Goal: Task Accomplishment & Management: Use online tool/utility

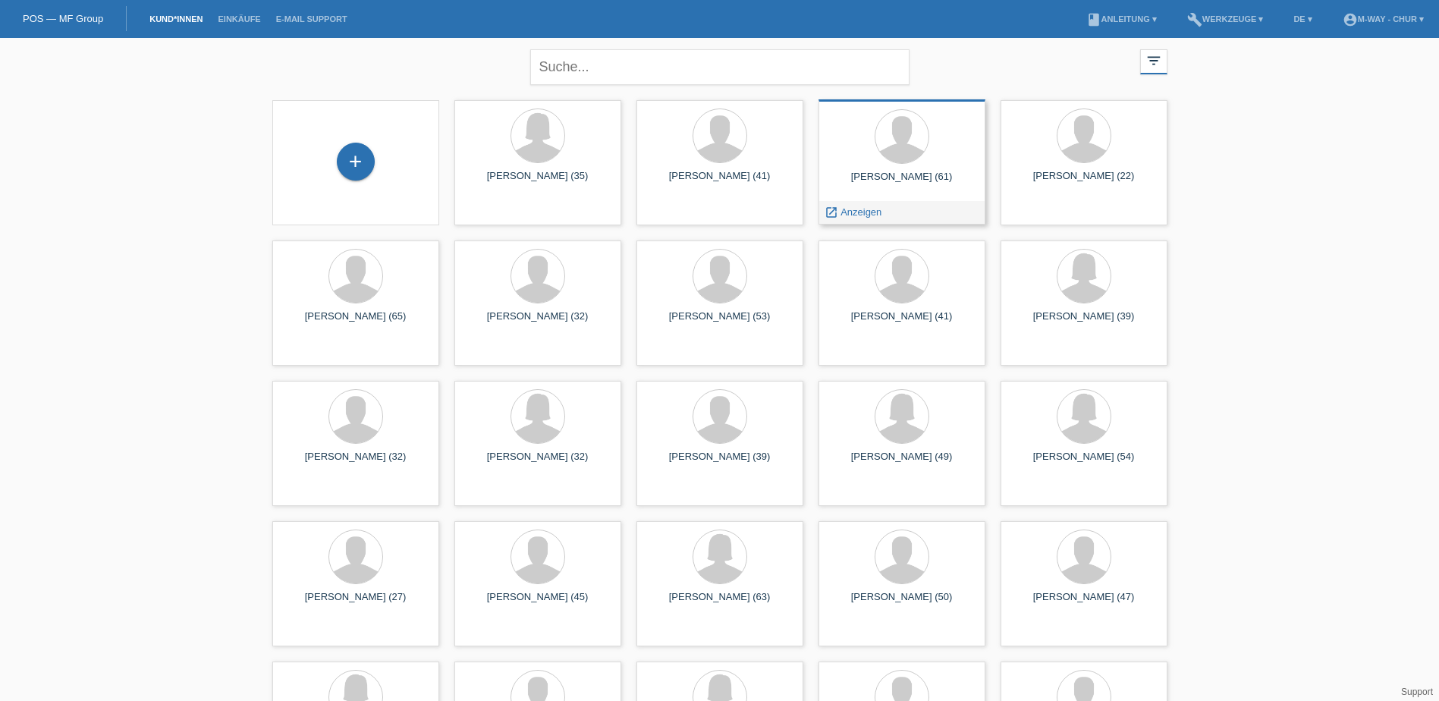
click at [880, 188] on div "Kemal Safran (61)" at bounding box center [901, 183] width 143 height 24
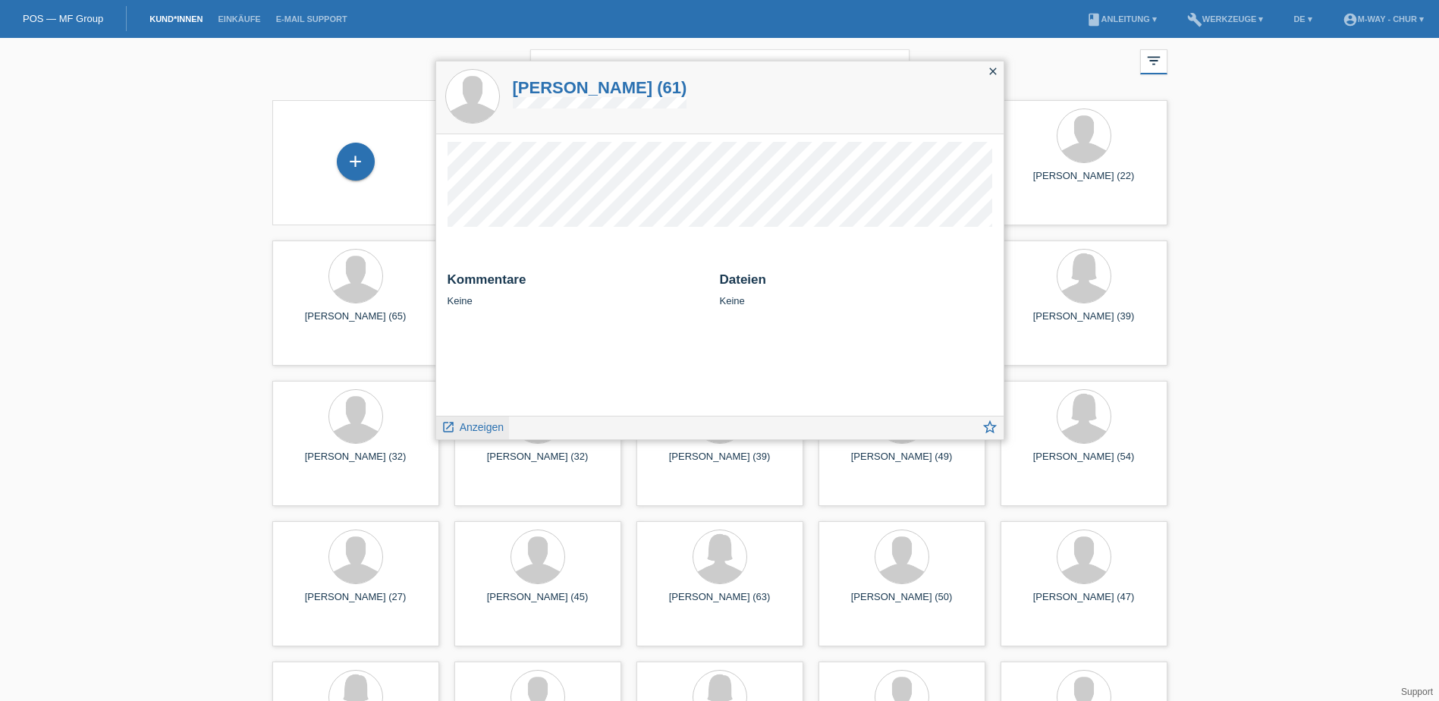
click at [470, 430] on span "Anzeigen" at bounding box center [482, 427] width 44 height 12
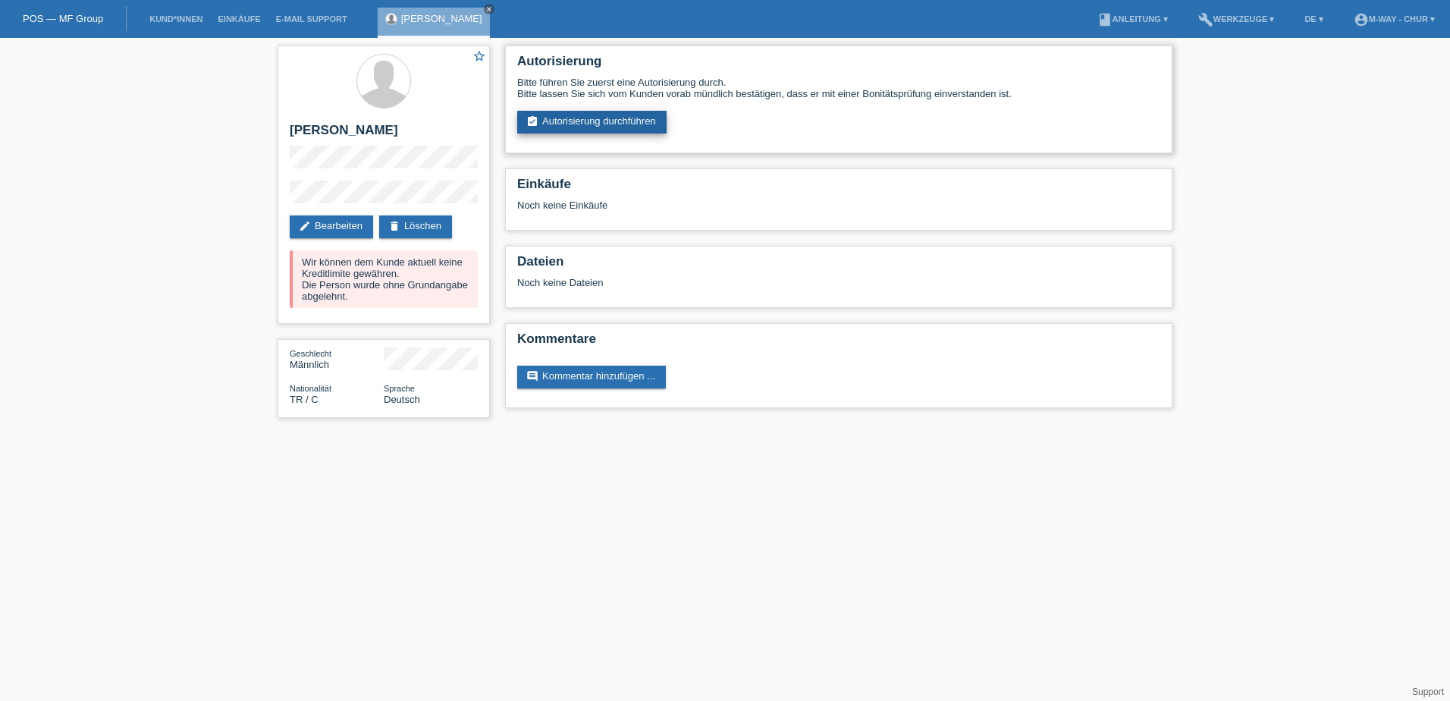
click at [623, 115] on link "assignment_turned_in Autorisierung durchführen" at bounding box center [591, 122] width 149 height 23
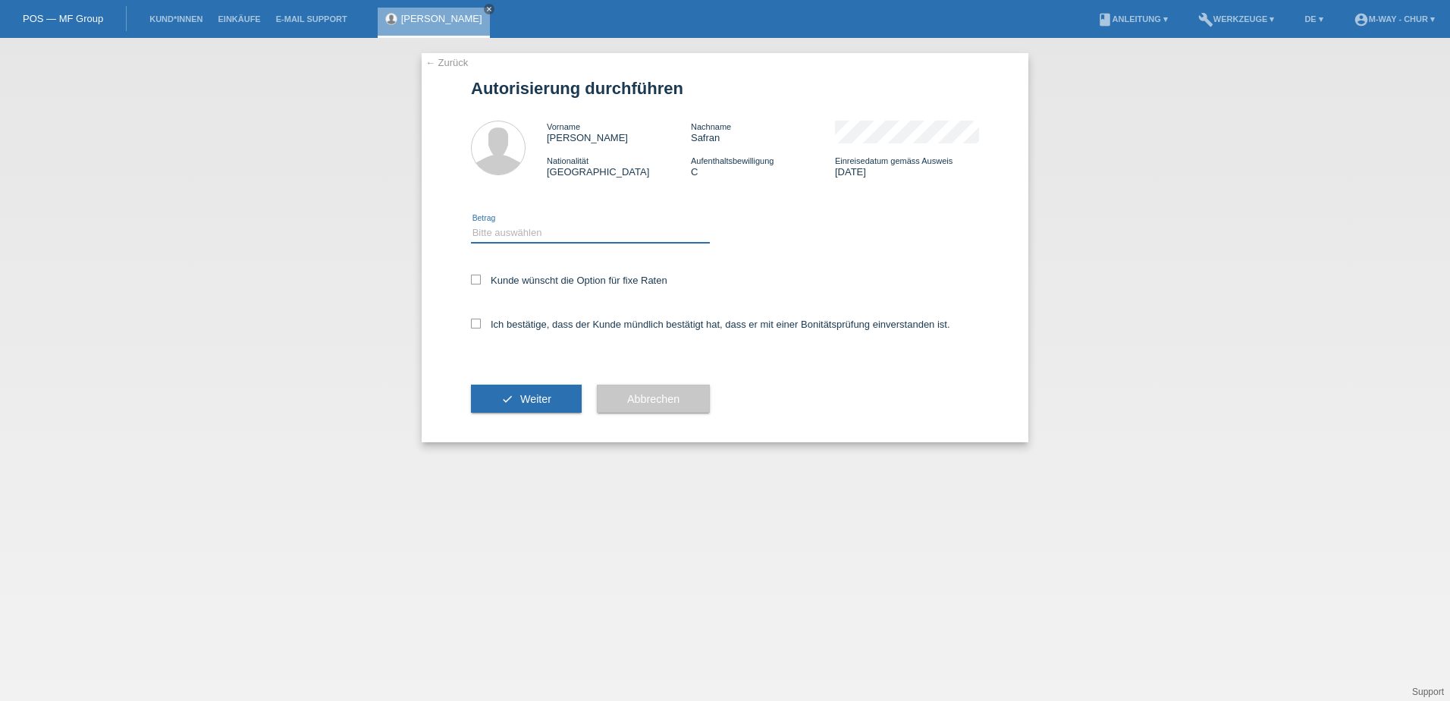
click at [497, 234] on select "Bitte auswählen CHF 1.00 - CHF 499.00 CHF 500.00 - CHF 1'999.00 CHF 2'000.00 - …" at bounding box center [590, 233] width 239 height 18
select select "3"
click at [471, 224] on select "Bitte auswählen CHF 1.00 - CHF 499.00 CHF 500.00 - CHF 1'999.00 CHF 2'000.00 - …" at bounding box center [590, 233] width 239 height 18
click at [481, 281] on label "Kunde wünscht die Option für fixe Raten" at bounding box center [569, 280] width 196 height 11
click at [481, 281] on input "Kunde wünscht die Option für fixe Raten" at bounding box center [476, 280] width 10 height 10
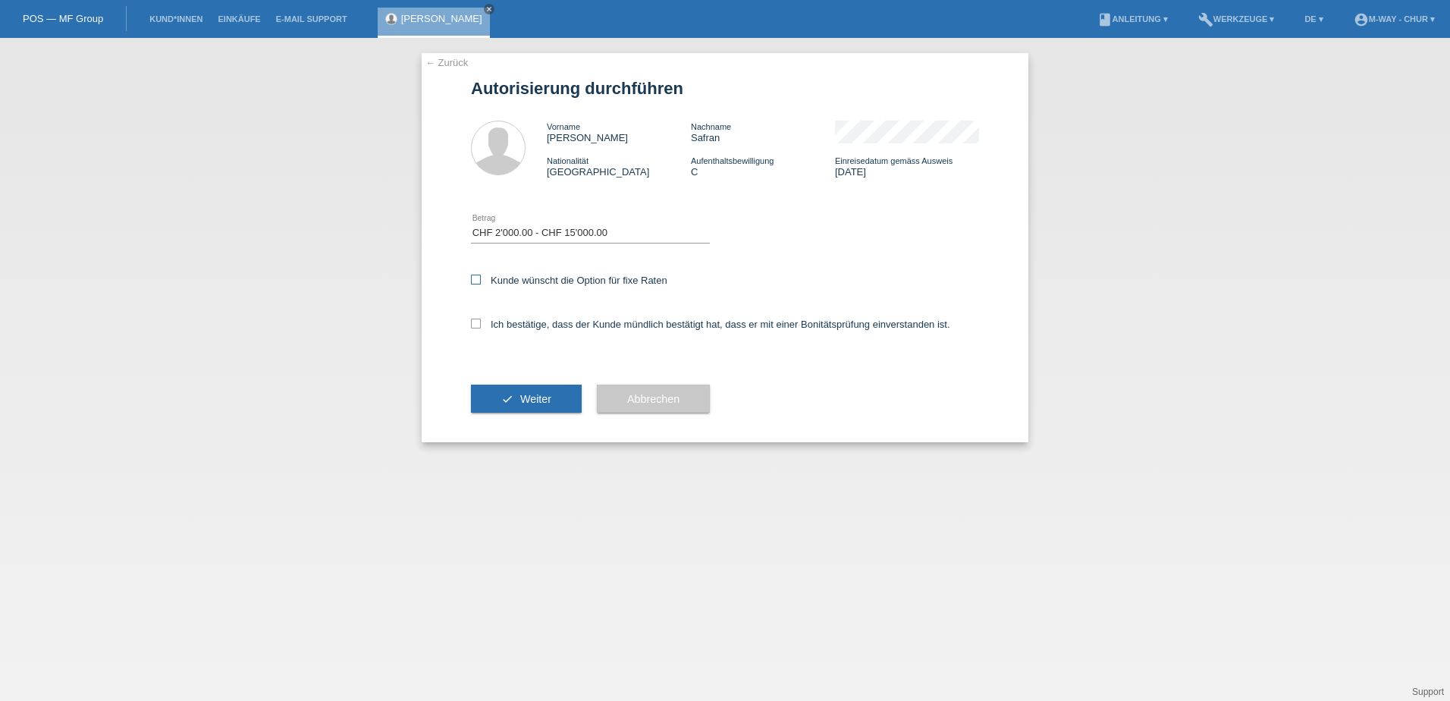
checkbox input "true"
click at [476, 320] on icon at bounding box center [476, 324] width 10 height 10
click at [476, 320] on input "Ich bestätige, dass der Kunde mündlich bestätigt hat, dass er mit einer Bonität…" at bounding box center [476, 324] width 10 height 10
checkbox input "true"
click at [549, 405] on button "check Weiter" at bounding box center [526, 398] width 111 height 29
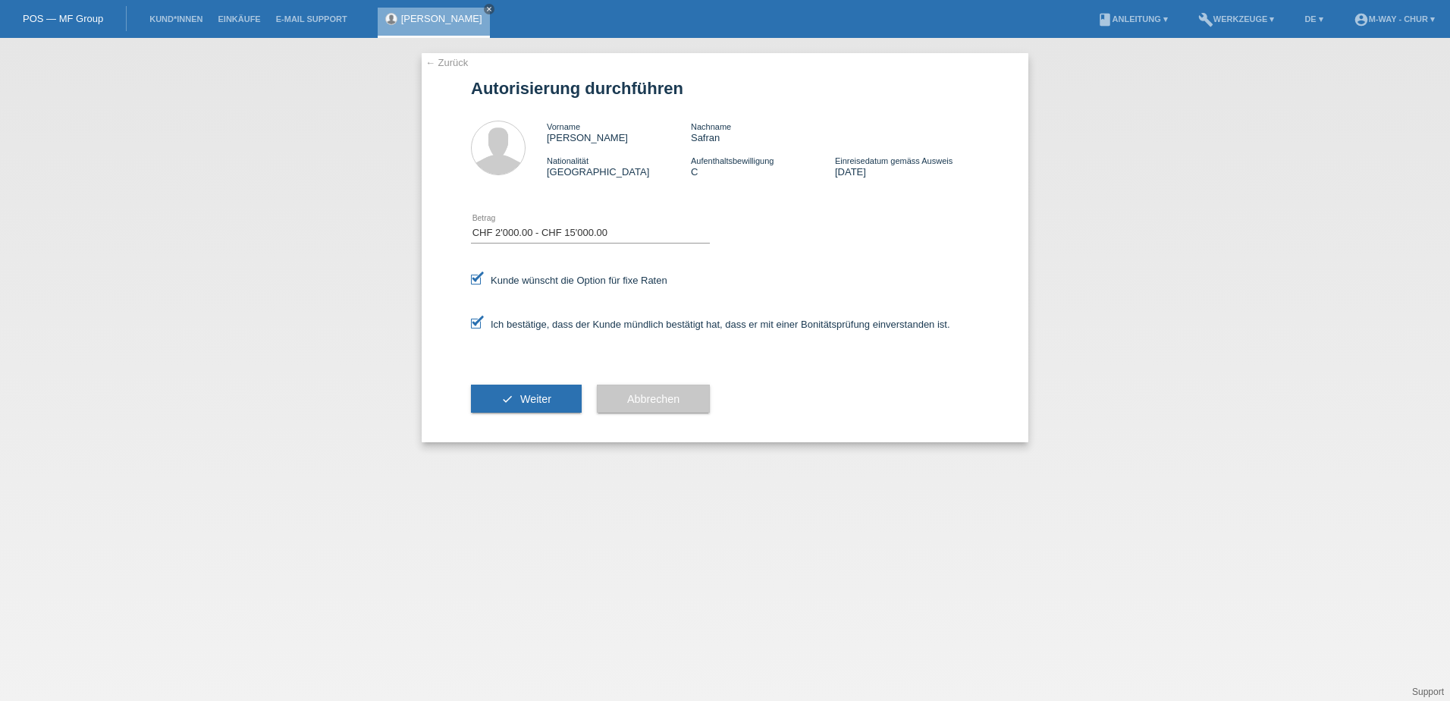
select select "3"
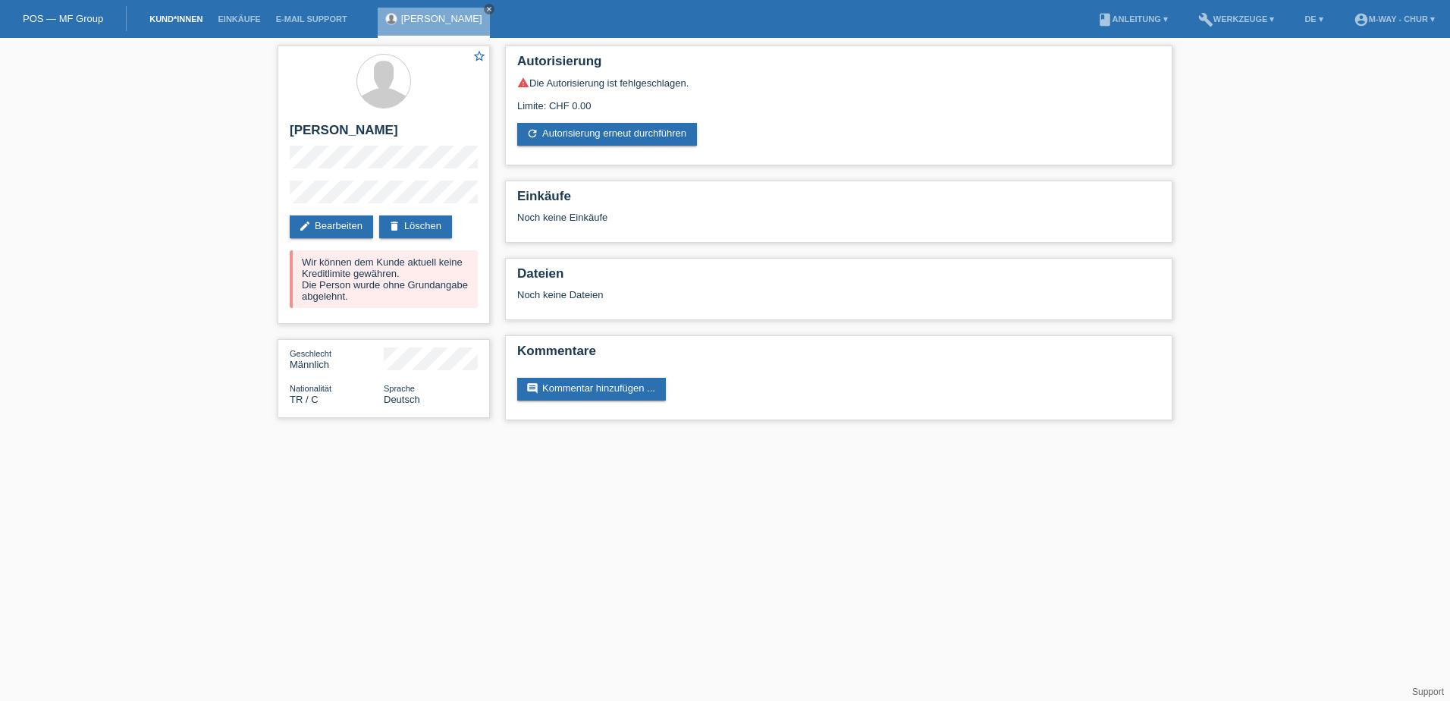
click at [182, 20] on link "Kund*innen" at bounding box center [176, 18] width 68 height 9
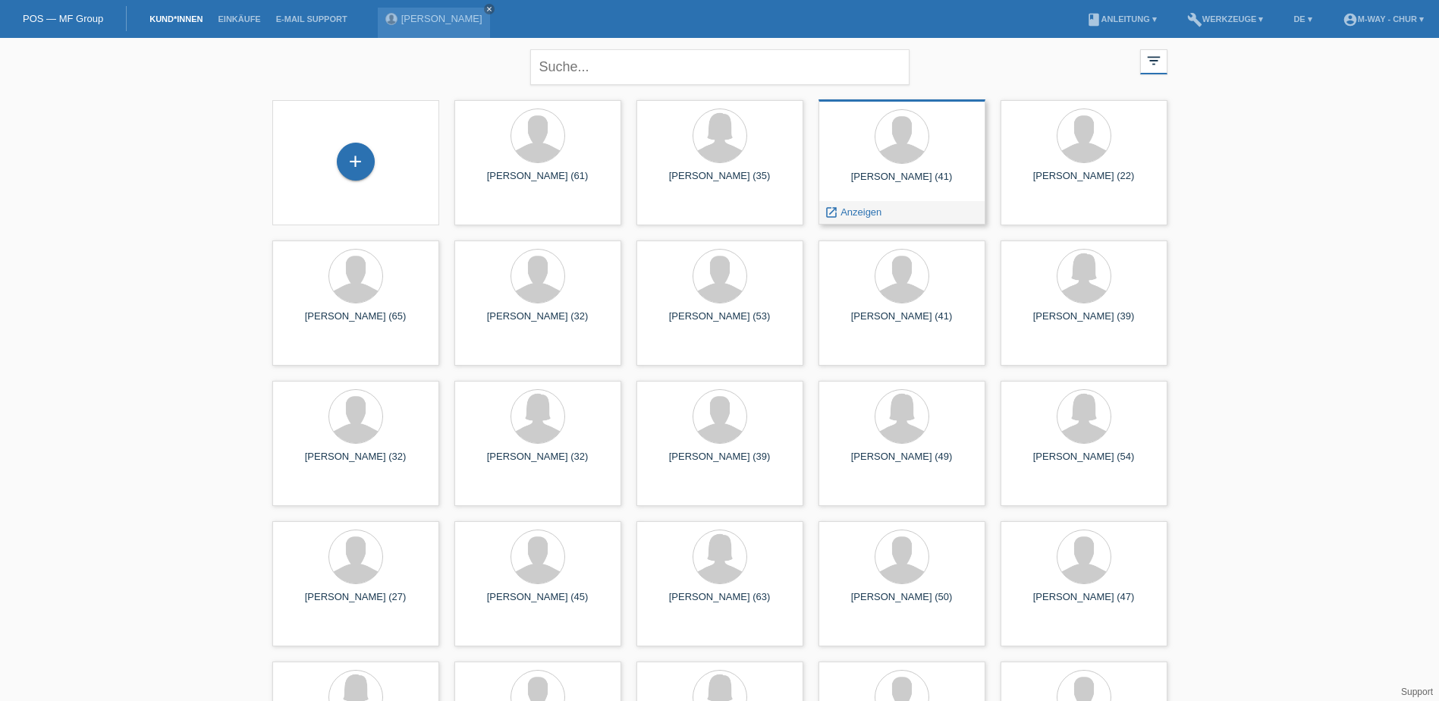
click at [903, 179] on div "Kenan Safran (41)" at bounding box center [901, 183] width 143 height 24
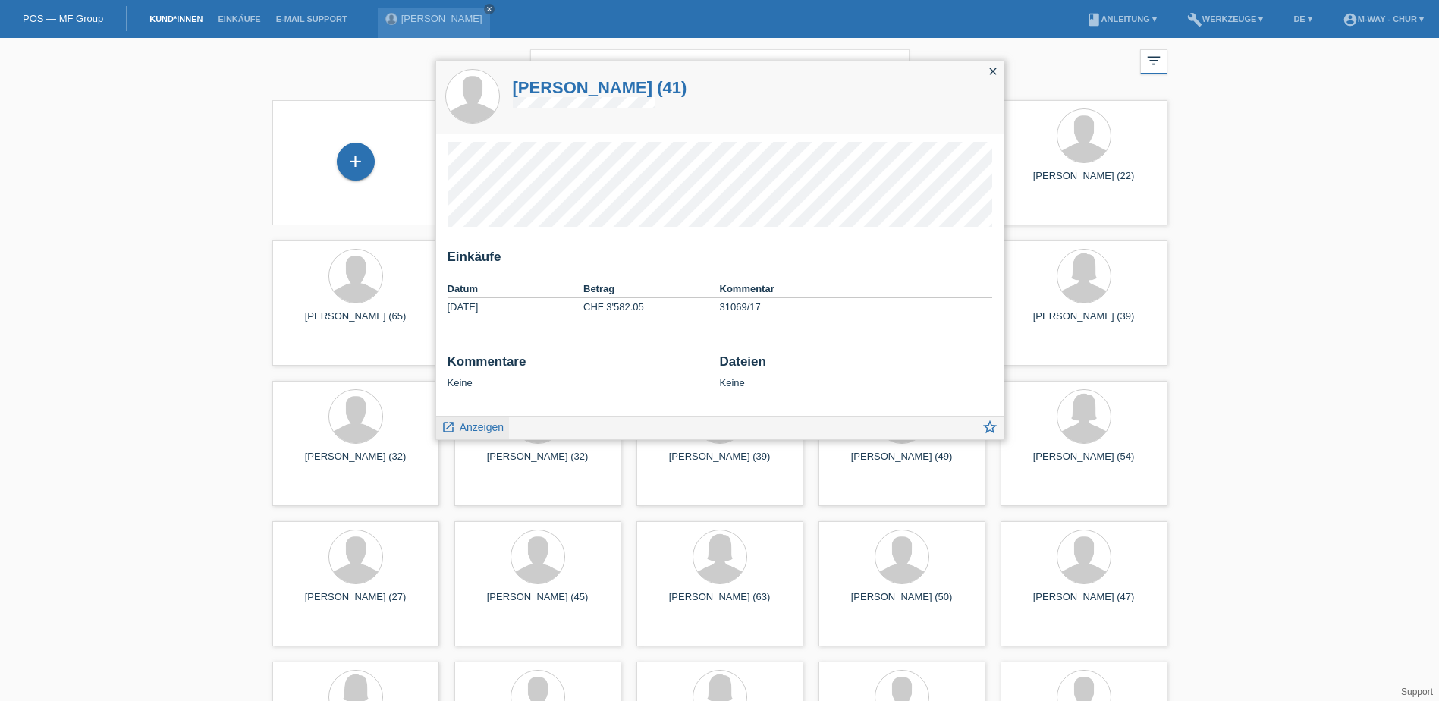
click at [494, 431] on span "Anzeigen" at bounding box center [482, 427] width 44 height 12
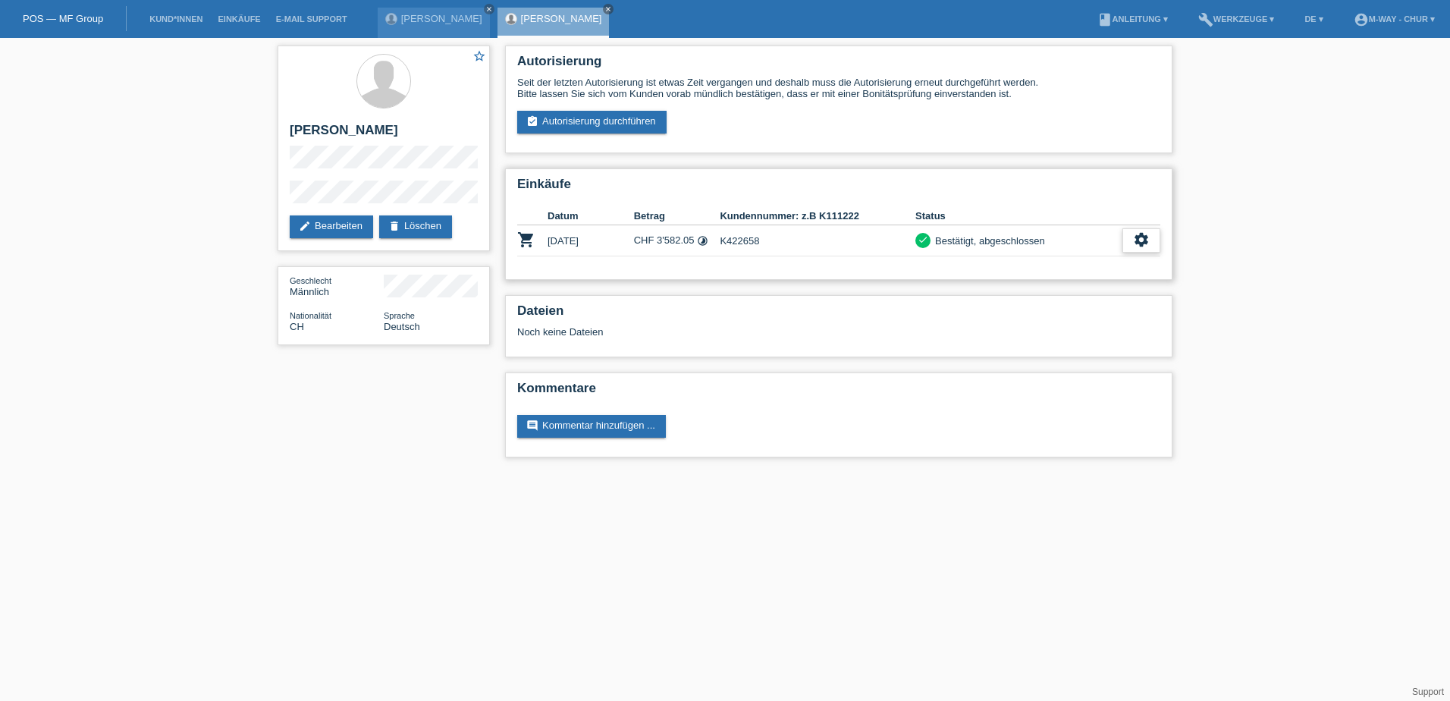
click at [1142, 237] on icon "settings" at bounding box center [1141, 239] width 17 height 17
click at [1141, 238] on icon "settings" at bounding box center [1141, 239] width 17 height 17
click at [1117, 356] on span "Stornierung hinzufügen..." at bounding box center [1089, 355] width 115 height 18
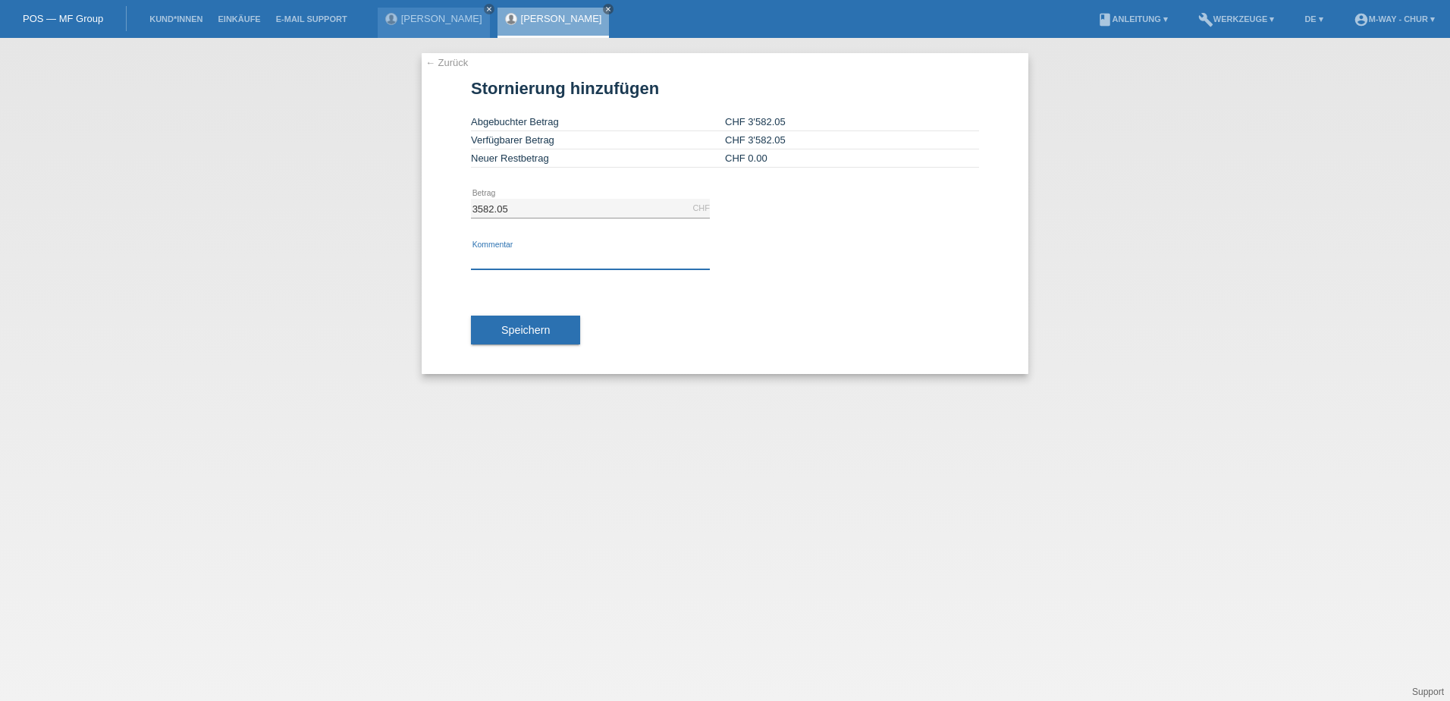
click at [497, 253] on input "text" at bounding box center [590, 259] width 239 height 19
click at [639, 259] on input "Auftrag wurde auf den falschen Kunde abgeschlossen" at bounding box center [590, 259] width 239 height 19
type input "Auftrag wurde auf den falschen Kunden abgeschlossen"
click at [514, 331] on span "Speichern" at bounding box center [525, 330] width 49 height 12
